Goal: Task Accomplishment & Management: Complete application form

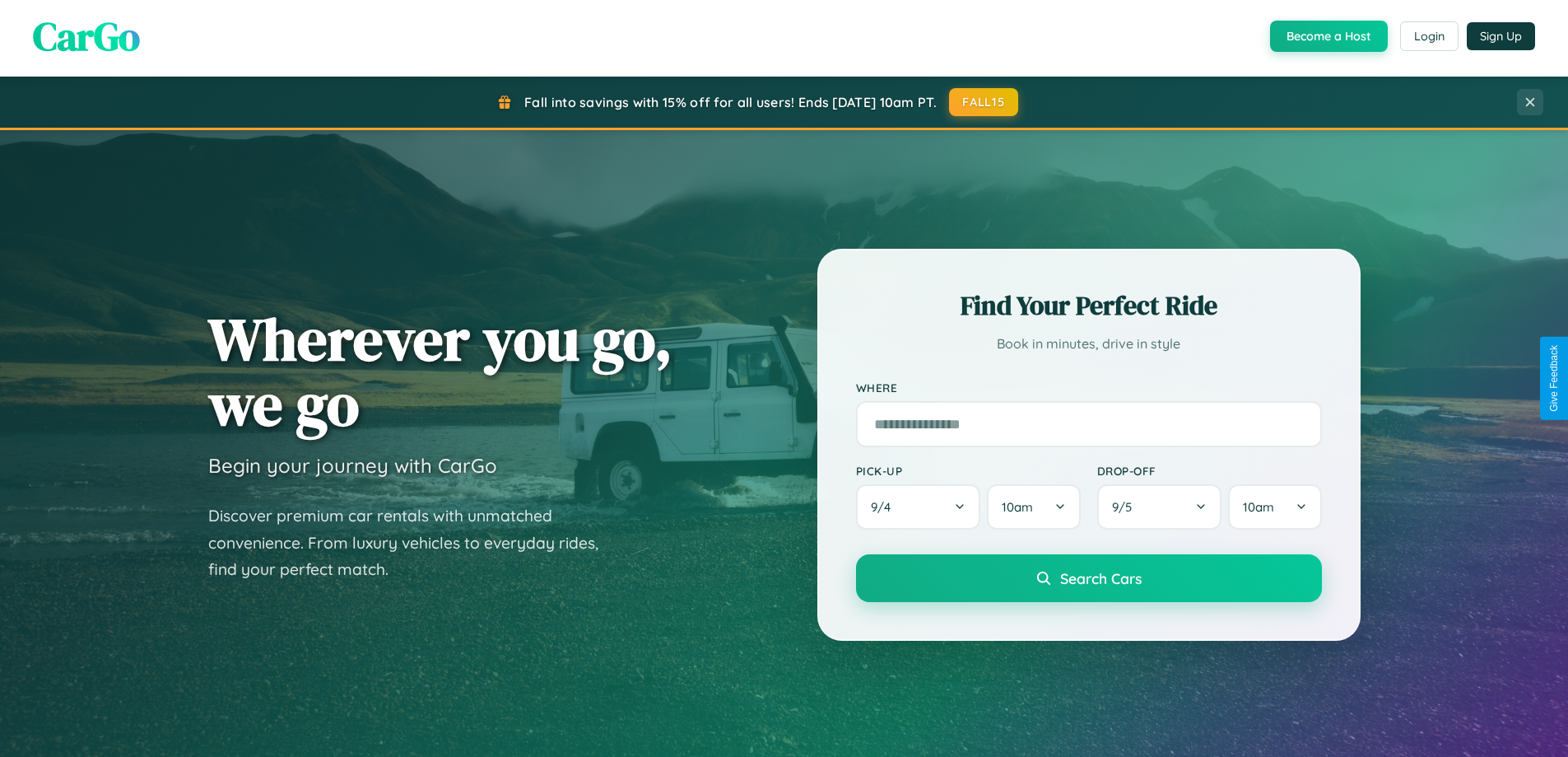
scroll to position [3169, 0]
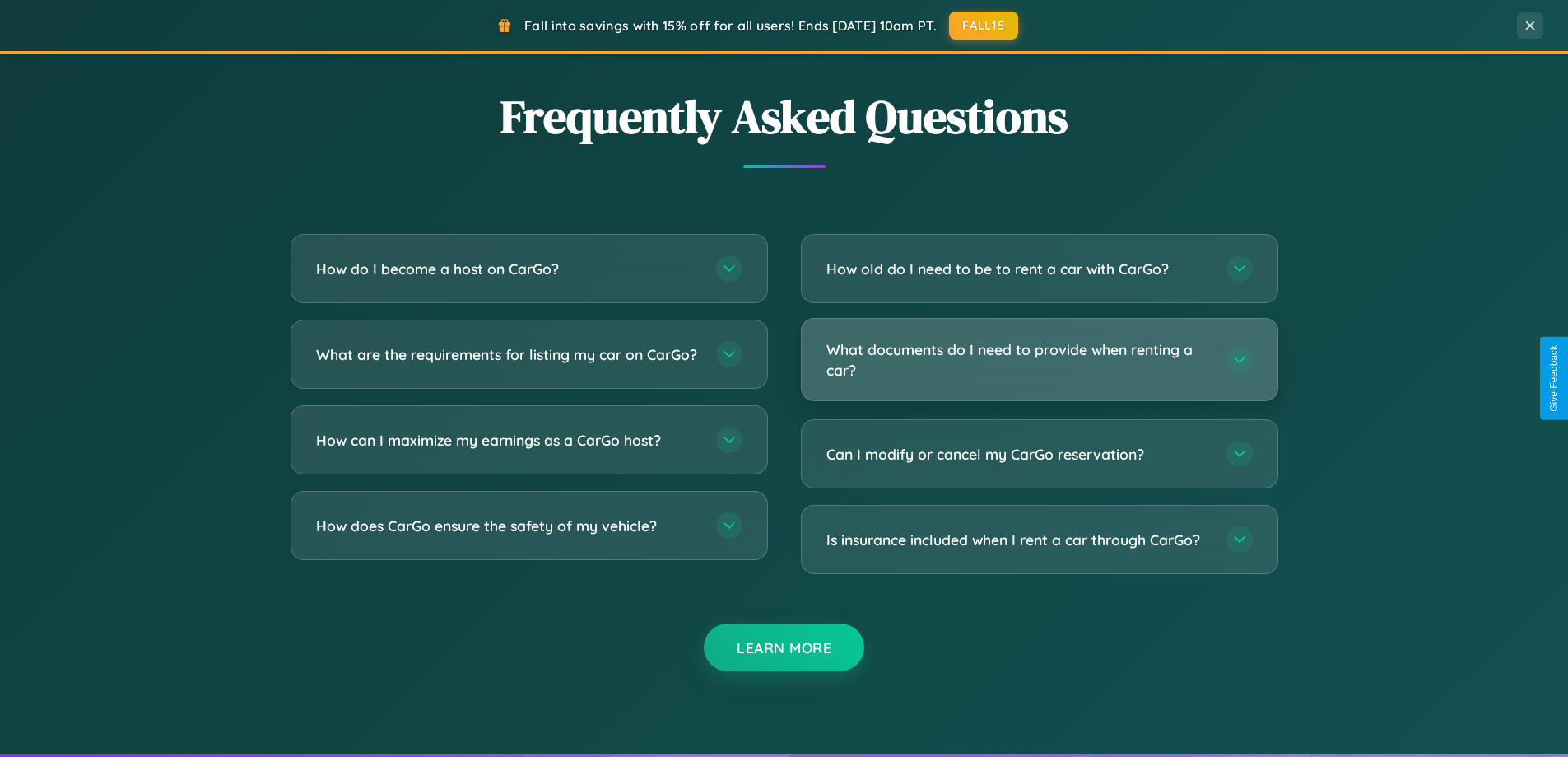
click at [1039, 359] on h3 "What documents do I need to provide when renting a car?" at bounding box center [1018, 359] width 384 height 40
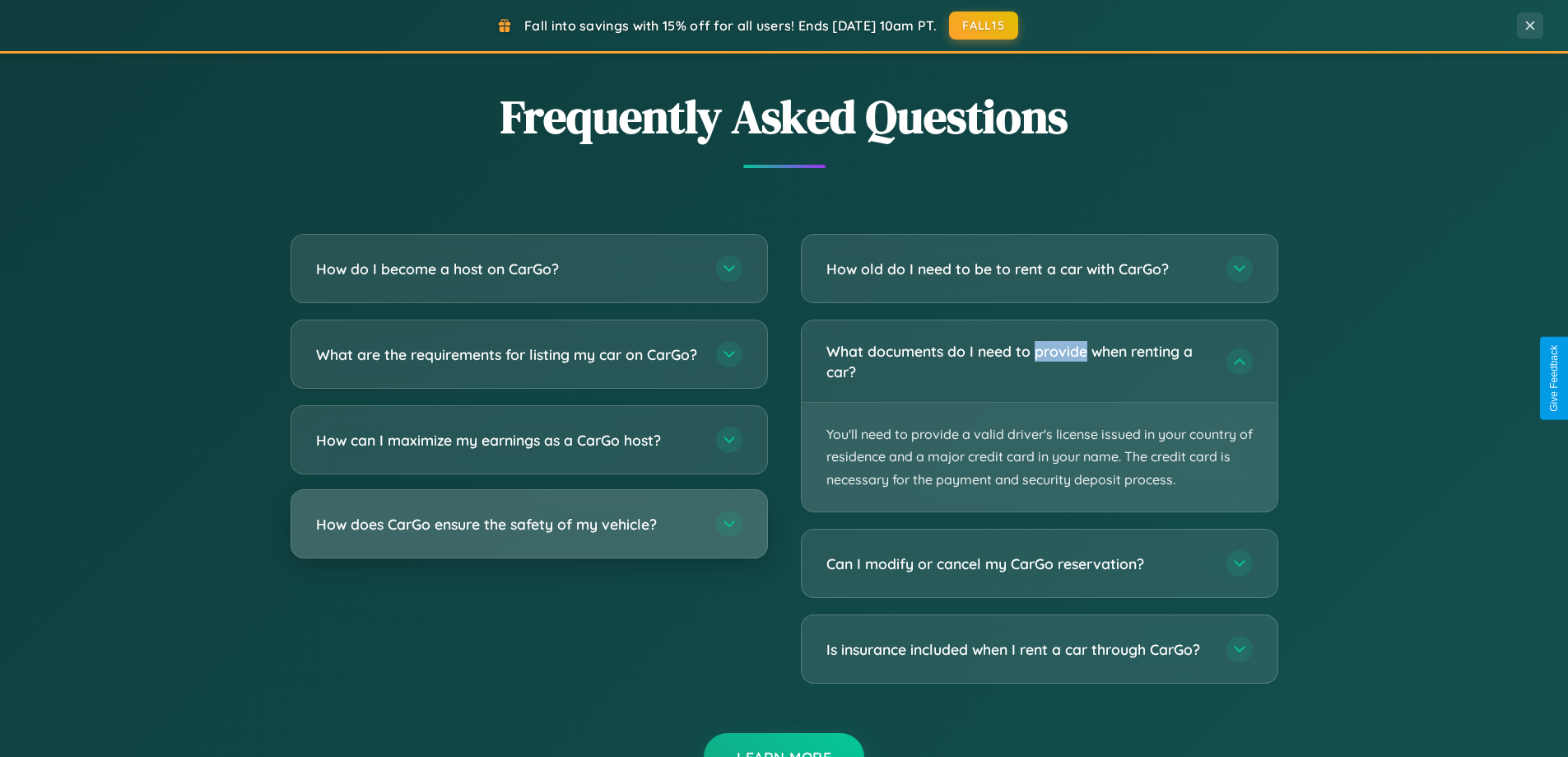
click at [528, 535] on h3 "How does CarGo ensure the safety of my vehicle?" at bounding box center [508, 524] width 384 height 21
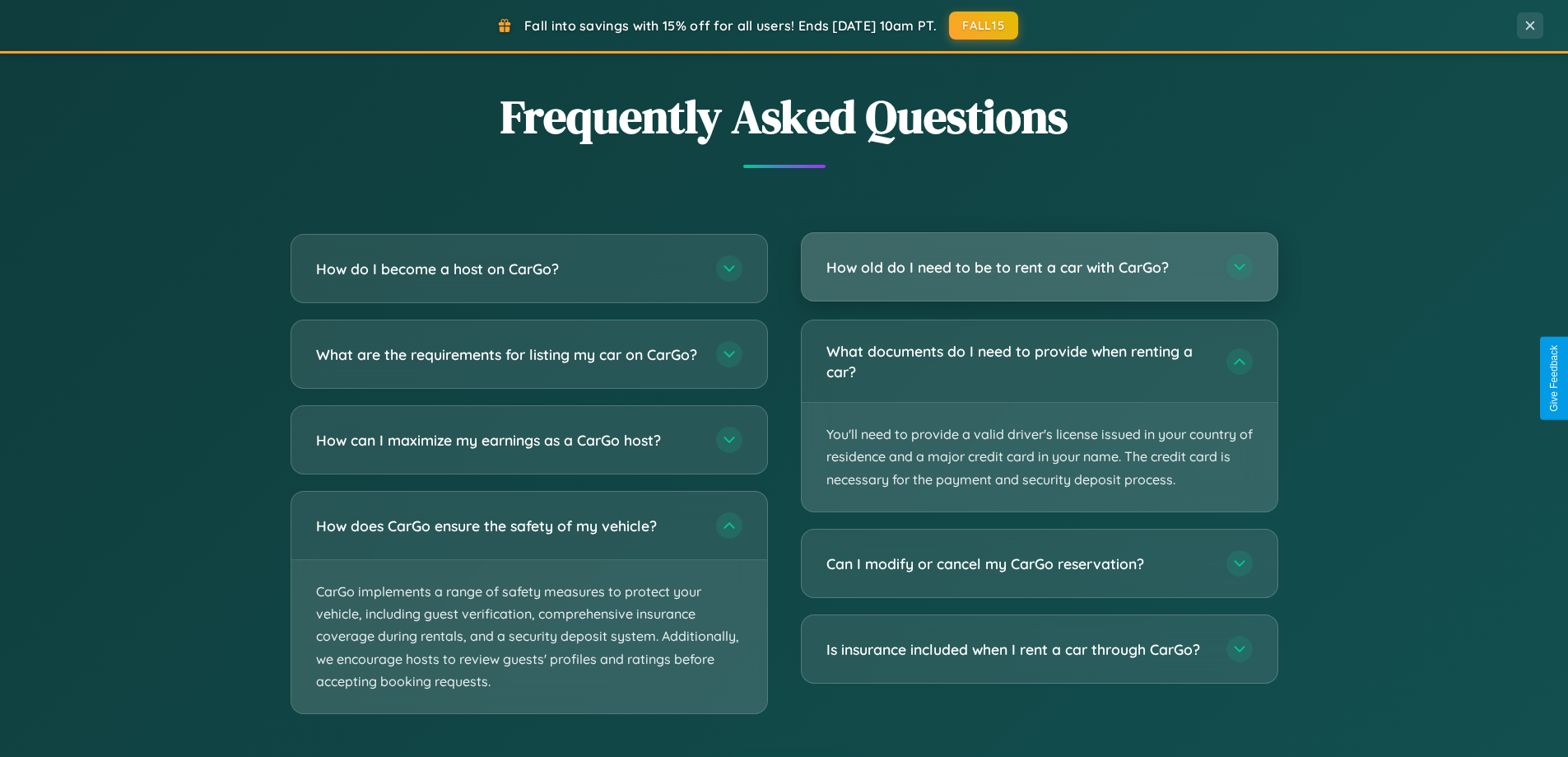
click at [1039, 269] on h3 "How old do I need to be to rent a car with CarGo?" at bounding box center [1018, 268] width 384 height 21
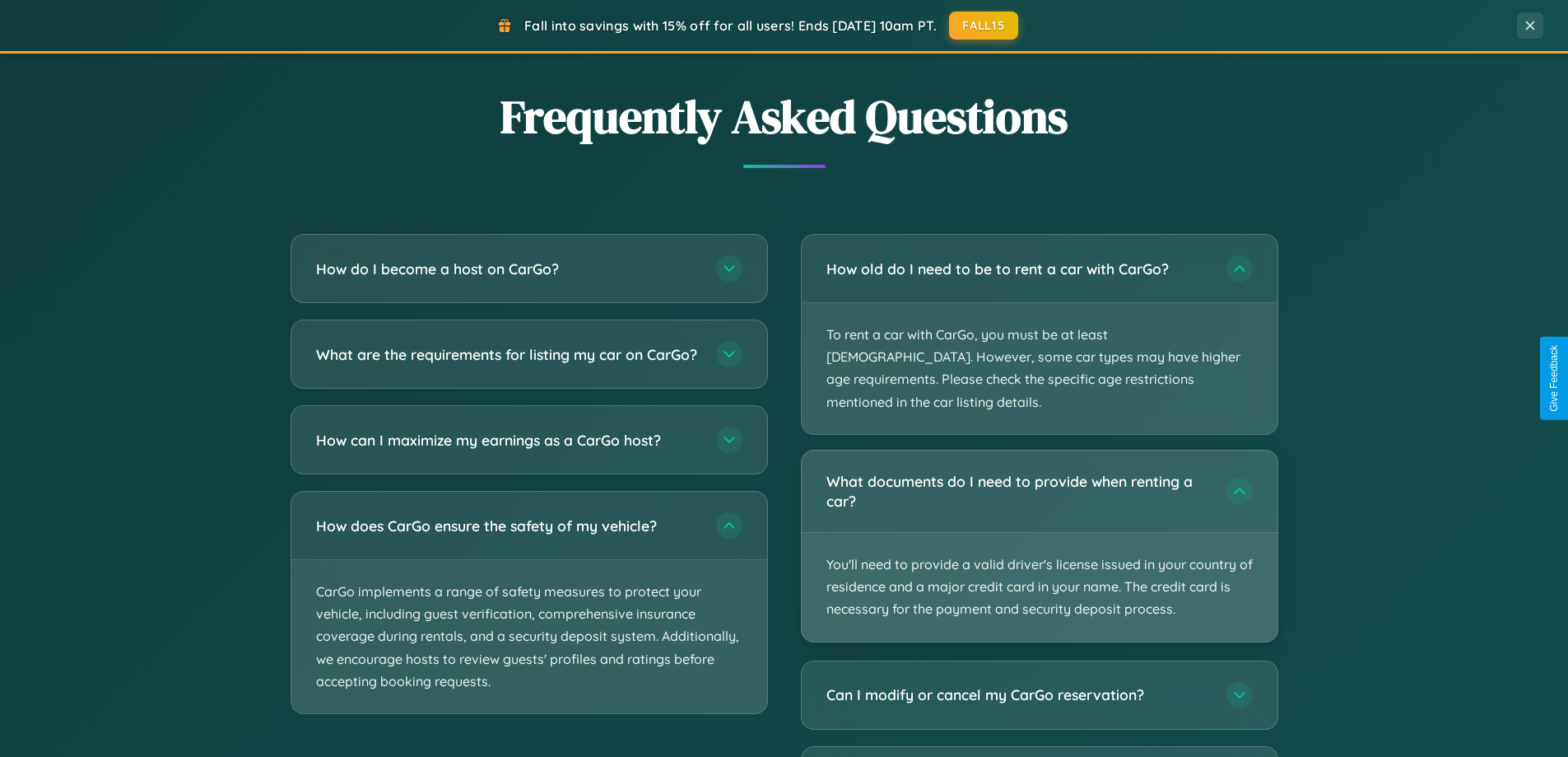
click at [1039, 533] on p "You'll need to provide a valid driver's license issued in your country of resid…" at bounding box center [1040, 587] width 476 height 109
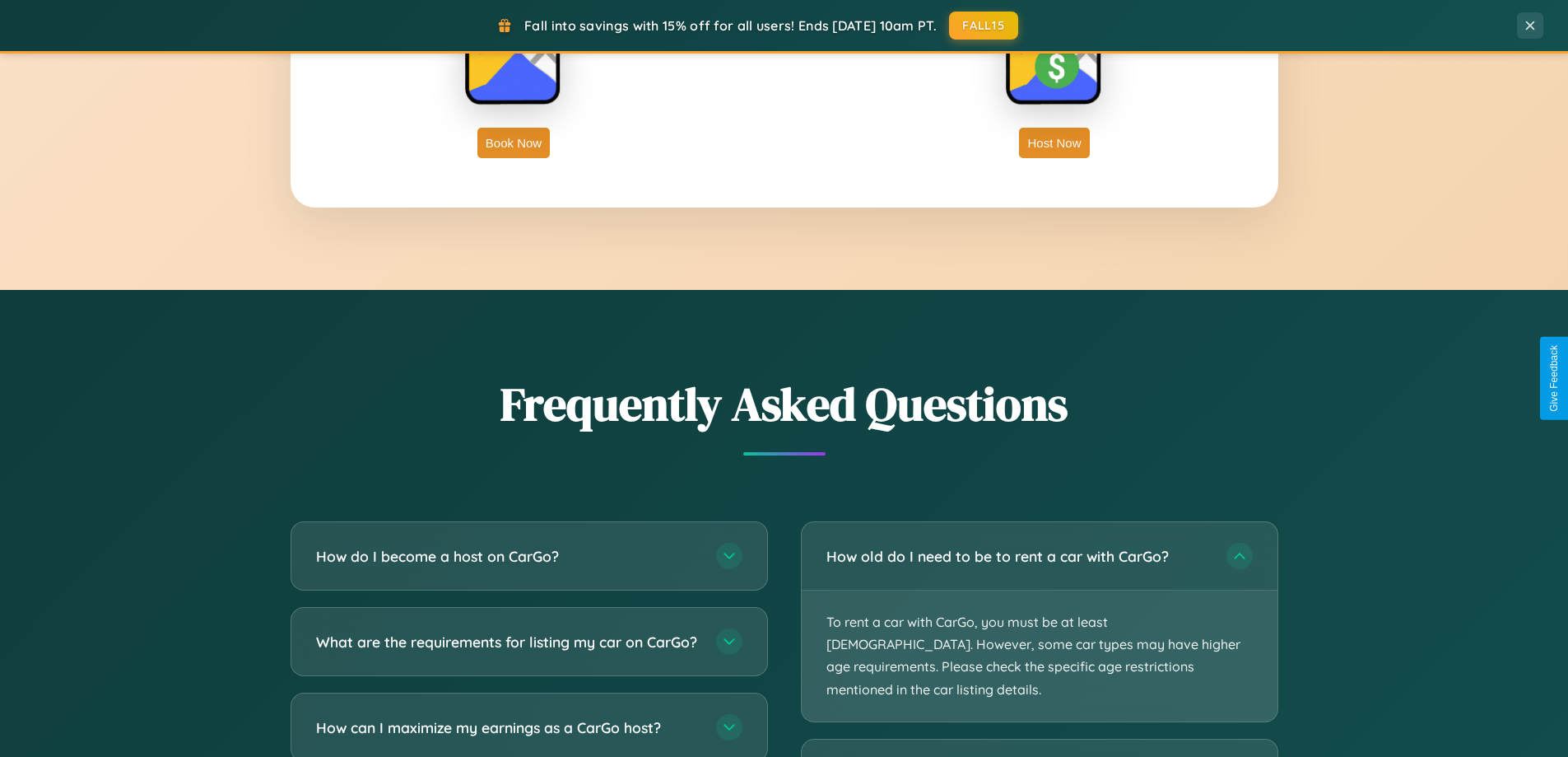
scroll to position [710, 0]
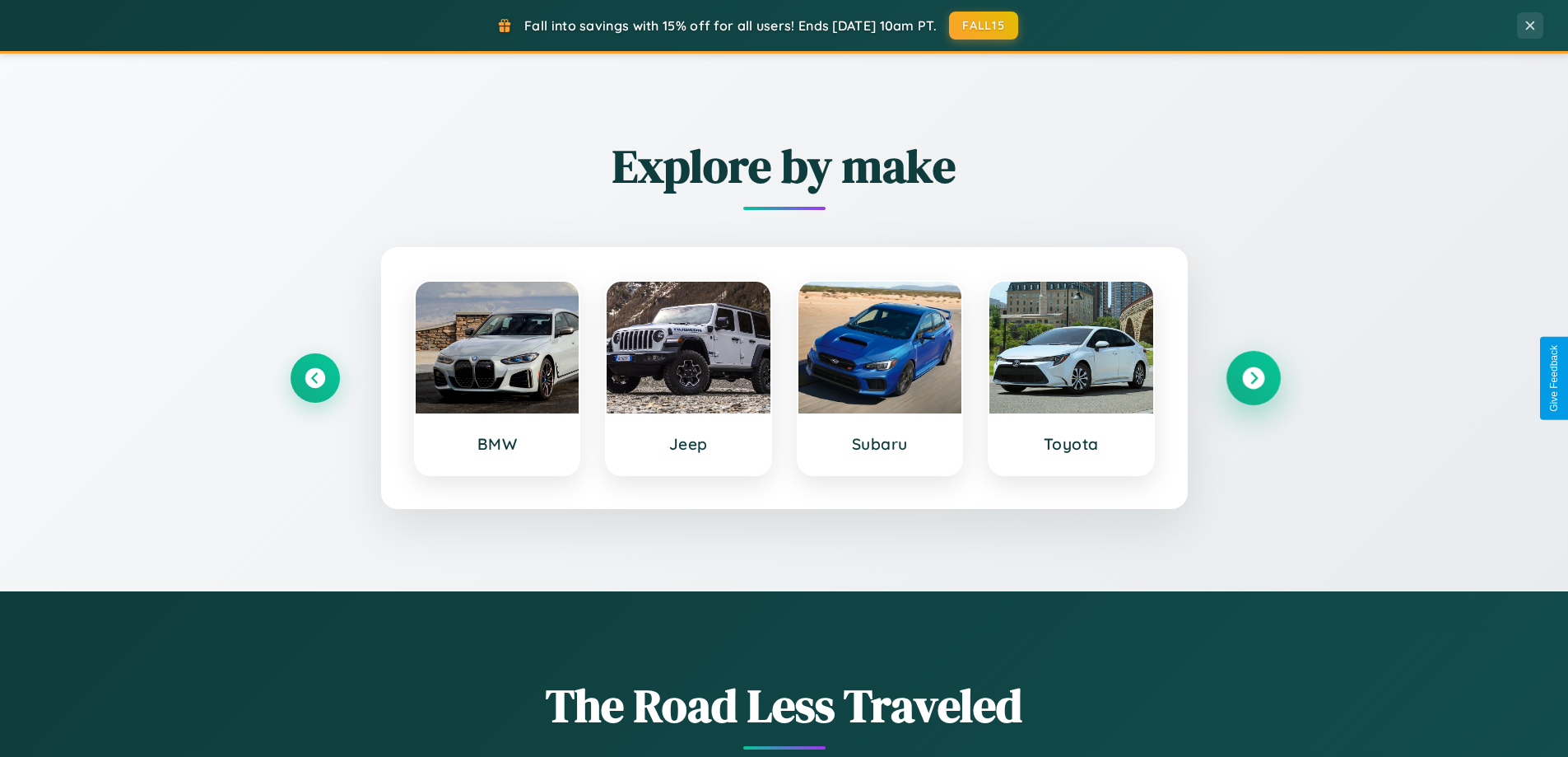
click at [1253, 378] on icon at bounding box center [1254, 379] width 23 height 23
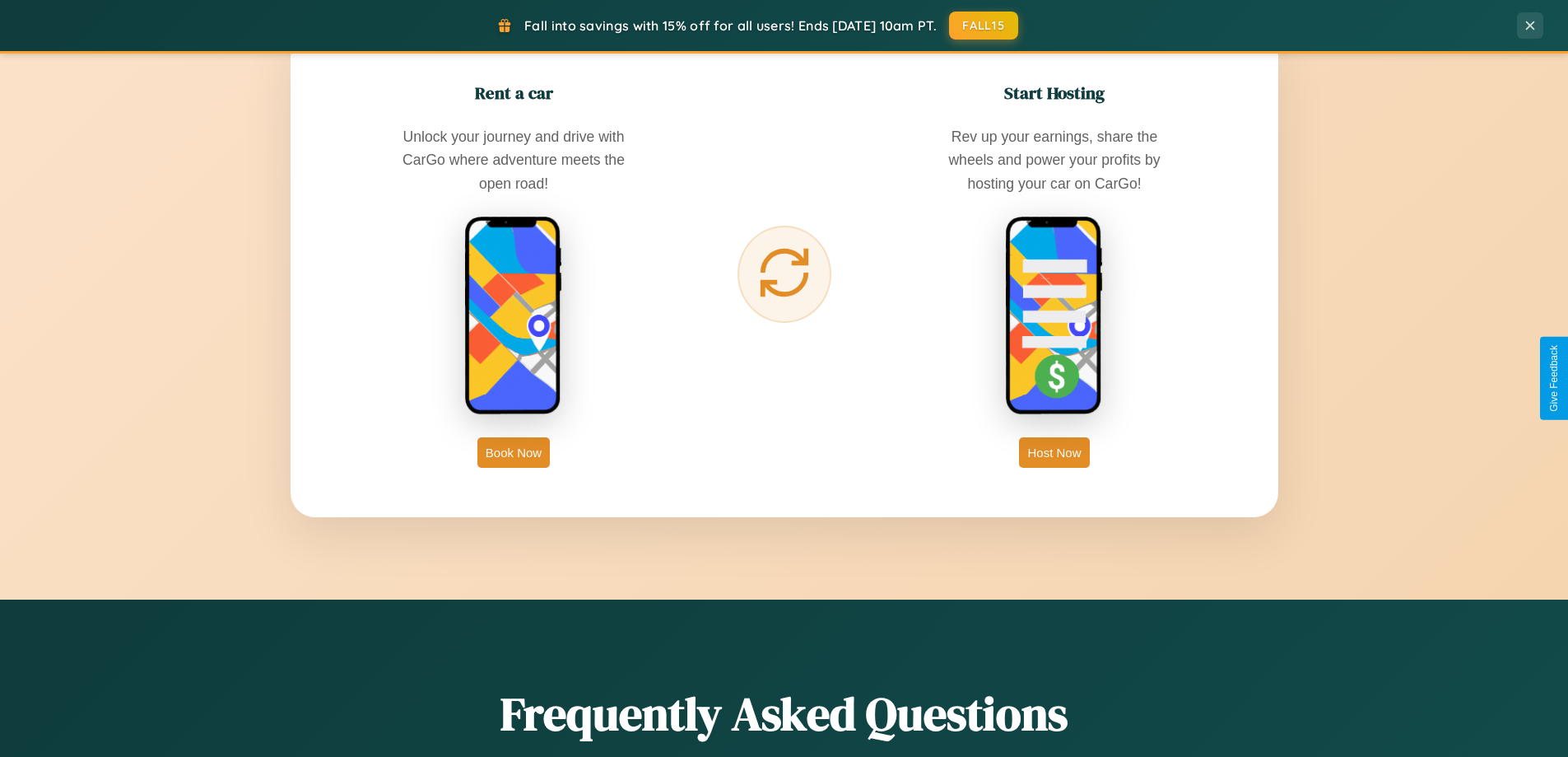
scroll to position [2646, 0]
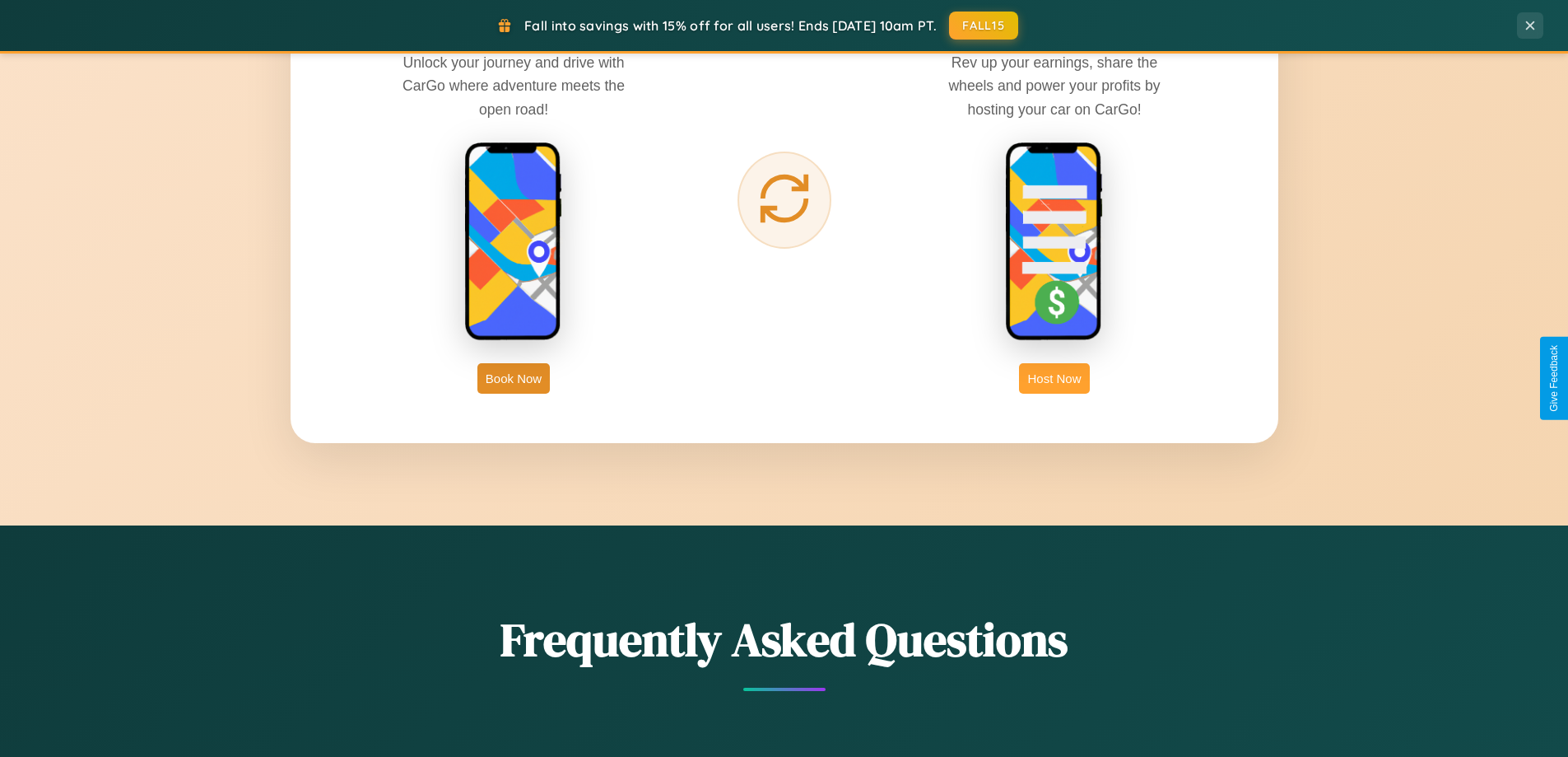
click at [1055, 378] on button "Host Now" at bounding box center [1054, 378] width 70 height 30
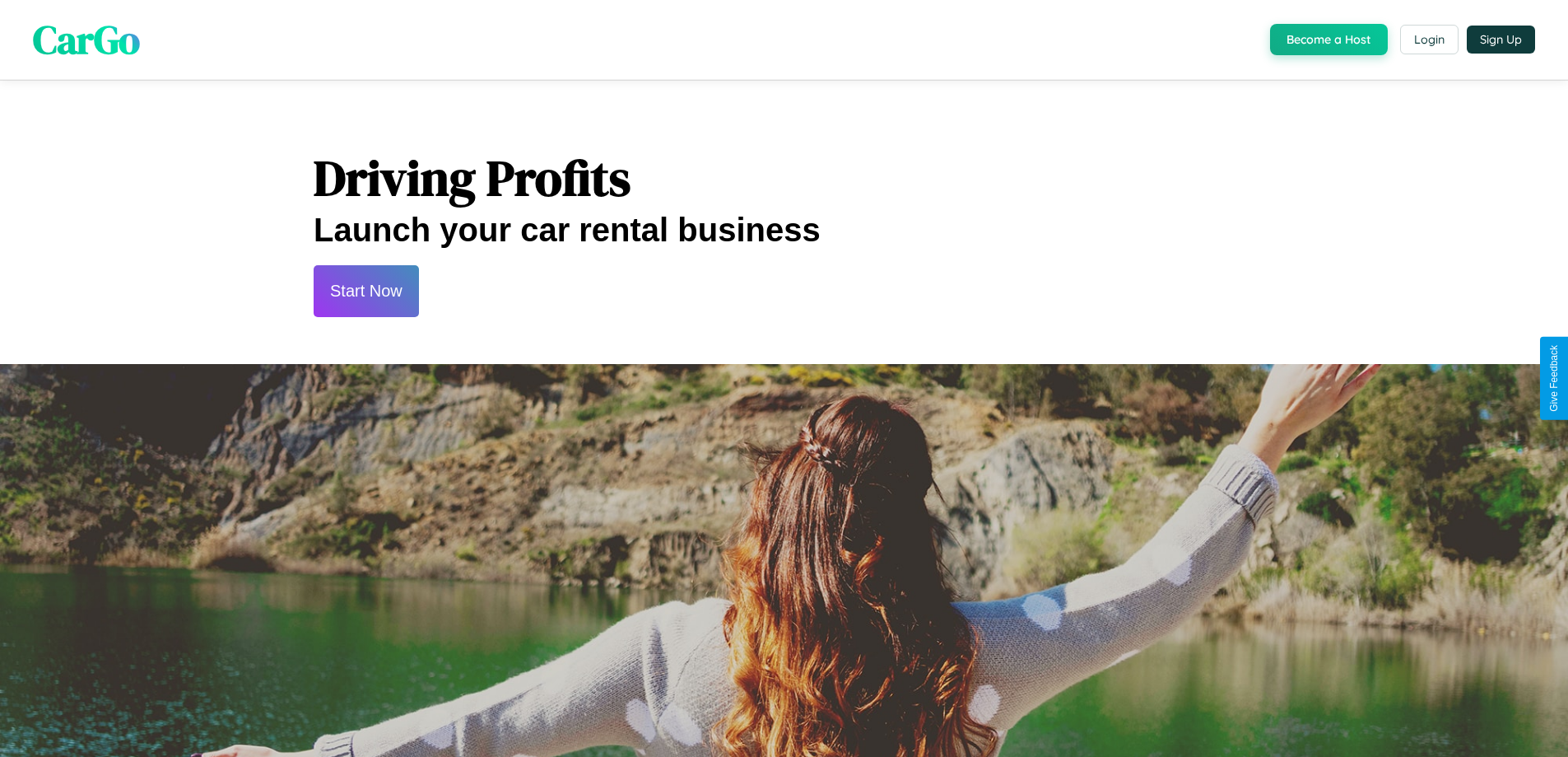
click at [366, 290] on button "Start Now" at bounding box center [366, 291] width 105 height 52
